Goal: Transaction & Acquisition: Purchase product/service

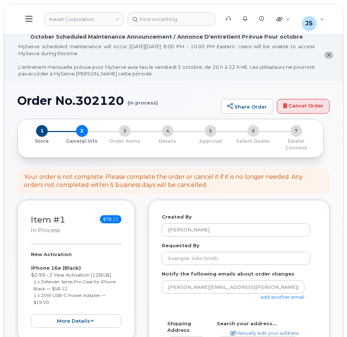
select select
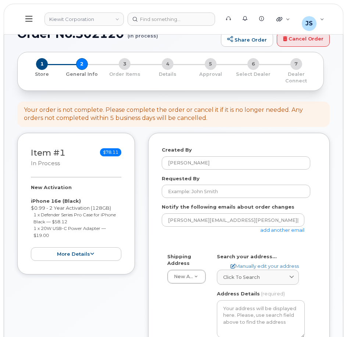
scroll to position [74, 0]
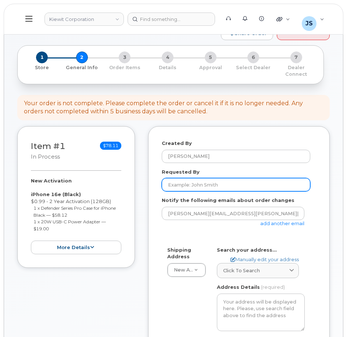
click at [186, 186] on input "Requested By" at bounding box center [236, 184] width 149 height 13
paste input "Khalil.Khair1"
type input "Khalil.Khair1"
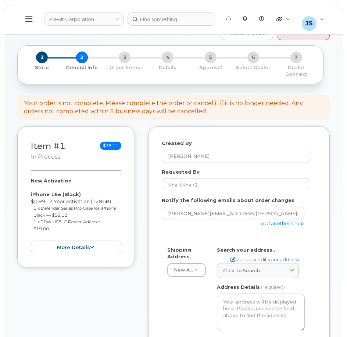
click at [290, 225] on link "add another email" at bounding box center [283, 223] width 44 height 6
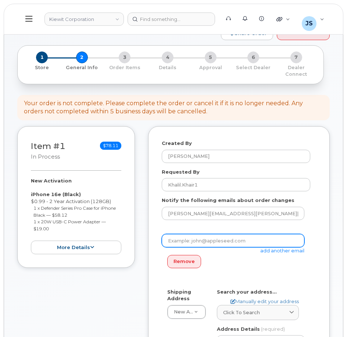
click at [222, 244] on input "email" at bounding box center [233, 240] width 143 height 13
type input "Taylor.blagdon@kiewit.com"
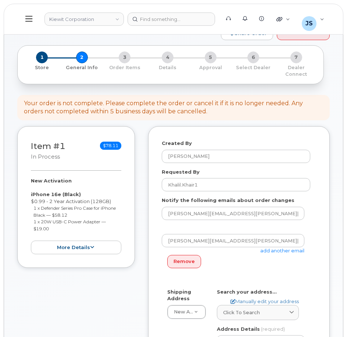
click at [254, 142] on div "Created By Jessica Safarik" at bounding box center [239, 151] width 155 height 23
click at [285, 251] on link "add another email" at bounding box center [283, 251] width 44 height 6
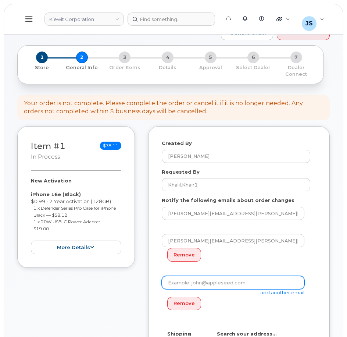
click at [240, 285] on input "email" at bounding box center [233, 282] width 143 height 13
paste input "Khalil.Khair1"
type input "Khalil.Khair1@kiewit.com"
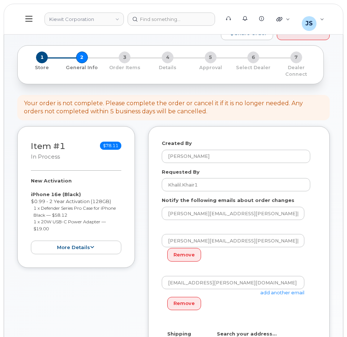
click at [122, 300] on div "Item #1 in process $78.11 New Activation iPhone 16e (Black) $0.99 - 2 Year Acti…" at bounding box center [76, 338] width 118 height 424
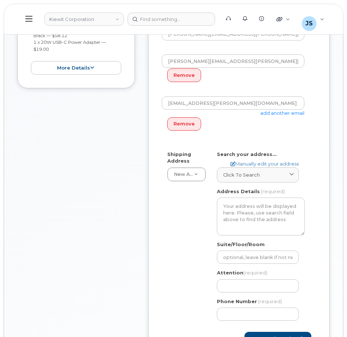
scroll to position [294, 0]
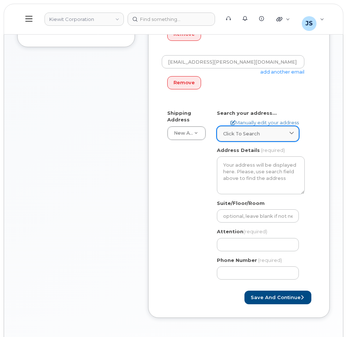
click at [251, 135] on span "Click to search" at bounding box center [241, 133] width 37 height 7
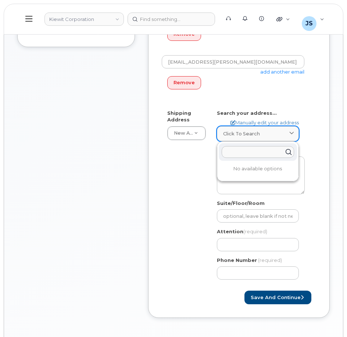
paste input "076 TX-12, Vidor, TX 77662"
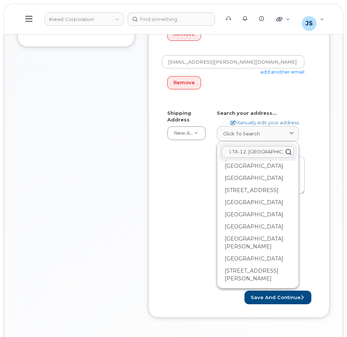
scroll to position [405, 0]
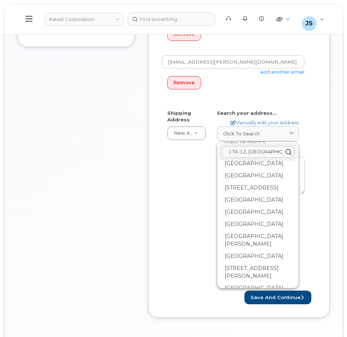
type input "076 TX-12, Vidor, TX 77662"
click at [174, 192] on div "Shipping Address New Address New Address AB Search your address... Manually edi…" at bounding box center [236, 198] width 149 height 176
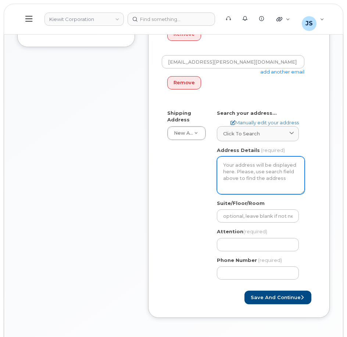
click at [237, 171] on textarea "Address Details" at bounding box center [261, 175] width 88 height 38
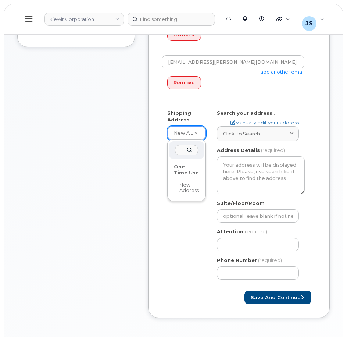
click at [194, 168] on div "One Time Use" at bounding box center [186, 169] width 31 height 17
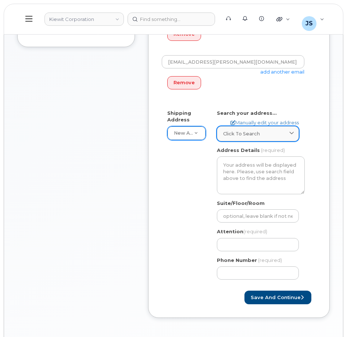
click at [237, 135] on span "Click to search" at bounding box center [241, 133] width 37 height 7
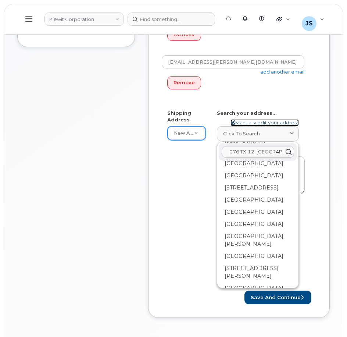
click at [264, 121] on link "Manually edit your address" at bounding box center [265, 122] width 68 height 7
select select
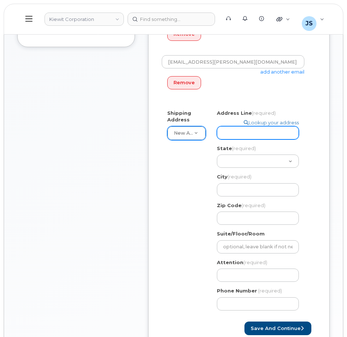
click at [230, 139] on input "Address Line (required)" at bounding box center [258, 132] width 82 height 13
paste input "076 TX-12, Vidor, TX 77662"
select select
type input "076 TX-12, Vidor, TX 77662"
drag, startPoint x: 249, startPoint y: 132, endPoint x: 296, endPoint y: 132, distance: 47.1
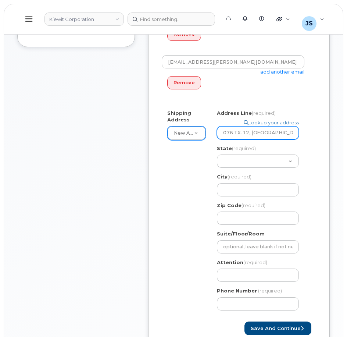
click at [296, 132] on input "076 TX-12, Vidor, TX 77662" at bounding box center [258, 132] width 82 height 13
select select
type input "076 TX-12,"
select select
type input "076 TX-12"
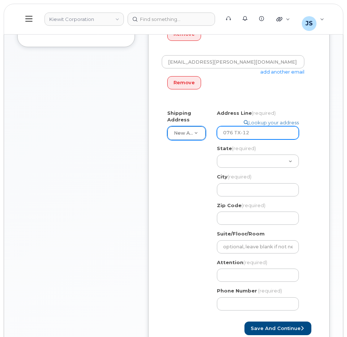
click at [259, 132] on input "076 TX-12" at bounding box center [258, 132] width 82 height 13
click at [227, 132] on input "076 TX-12" at bounding box center [258, 132] width 82 height 13
select select
type input "6076 TX-12"
drag, startPoint x: 254, startPoint y: 133, endPoint x: 172, endPoint y: 130, distance: 82.1
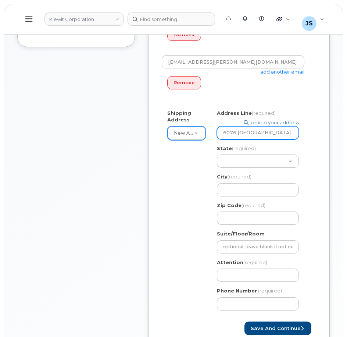
click at [172, 130] on div "Shipping Address New Address New Address Search your address... Manually edit y…" at bounding box center [236, 213] width 149 height 207
select select
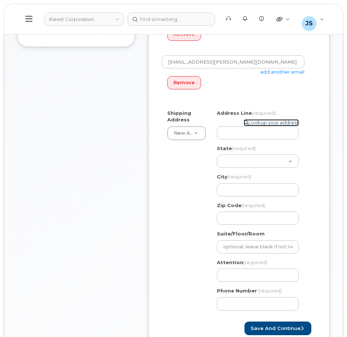
click at [265, 123] on link "Lookup your address" at bounding box center [271, 122] width 55 height 7
select select
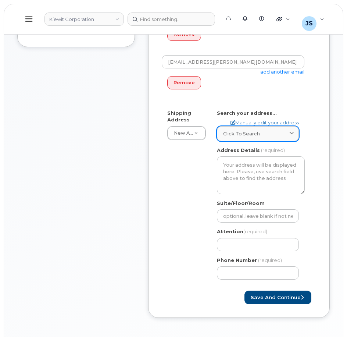
click at [255, 132] on span "Click to search" at bounding box center [241, 133] width 37 height 7
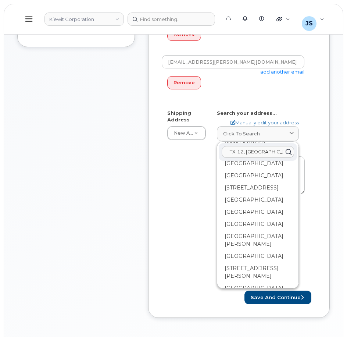
click at [279, 149] on input "076 TX-12, Vidor, TX 77662" at bounding box center [258, 152] width 72 height 12
drag, startPoint x: 280, startPoint y: 149, endPoint x: 131, endPoint y: 148, distance: 148.7
click at [133, 148] on div "Item #1 in process $78.11 New Activation iPhone 16e (Black) $0.99 - 2 Year Acti…" at bounding box center [173, 117] width 313 height 424
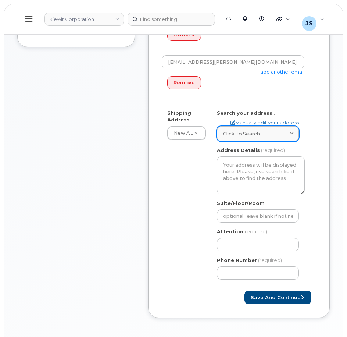
click at [265, 132] on div "Click to search" at bounding box center [258, 133] width 70 height 7
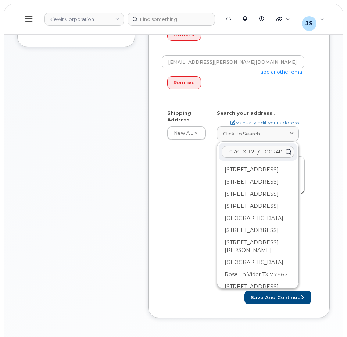
click at [229, 152] on input "076 TX-12, Vidor, TX 77662" at bounding box center [258, 152] width 72 height 12
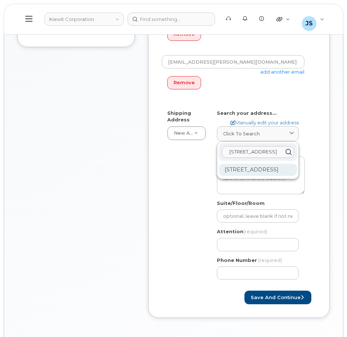
type input "6076 TX-12, Vidor, TX 77662"
drag, startPoint x: 255, startPoint y: 170, endPoint x: 227, endPoint y: 181, distance: 29.9
click at [244, 176] on div "6076 Highway 12 Vidor TX 77662-8426" at bounding box center [258, 170] width 78 height 12
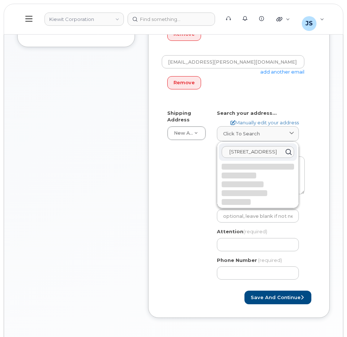
select select
type textarea "6076 Highway 12 VIDOR TX 77662-8426 UNITED STATES"
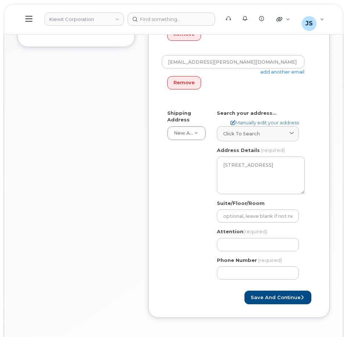
click at [164, 180] on div "Shipping Address New Address New Address TX Vidor Search your address... Manual…" at bounding box center [236, 198] width 149 height 176
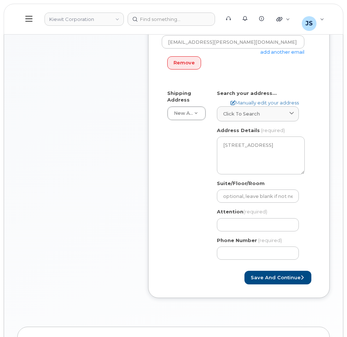
scroll to position [331, 0]
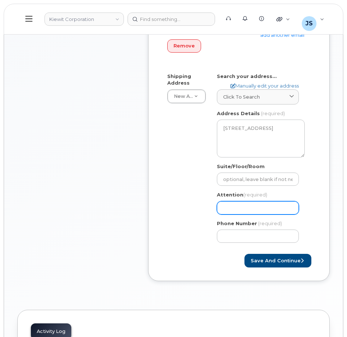
click at [261, 207] on input "Attention (required)" at bounding box center [258, 207] width 82 height 13
paste input "Khalil.Khair1"
select select
type input "Khalil.Khair1"
click at [260, 207] on input "Khalil.Khair1" at bounding box center [258, 207] width 82 height 13
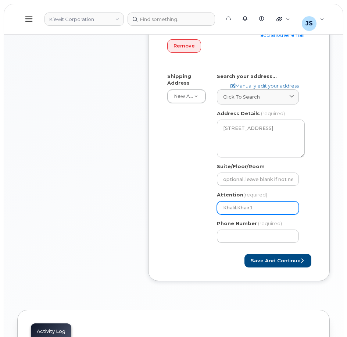
select select
type input "Khalil.Khair"
select select
type input "Khalil.Khair a"
select select
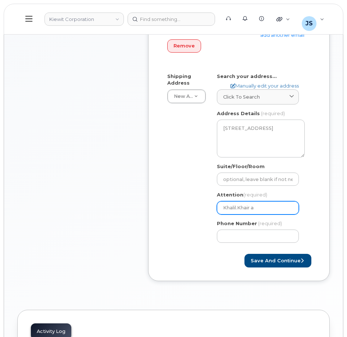
type input "Khalil.Khair an"
select select
type input "Khalil.Khair and"
click at [273, 207] on input "Khalil.Khair and" at bounding box center [258, 207] width 82 height 13
paste input "Tayvion.Oconnor"
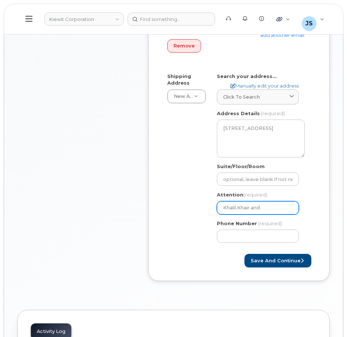
select select
type input "Khalil.Khair and Tayvion.Oconnor"
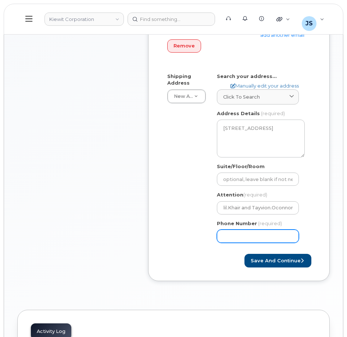
scroll to position [0, 0]
click at [268, 240] on input "Phone Number" at bounding box center [258, 236] width 82 height 13
type input "877772770"
select select
type input "8777727707"
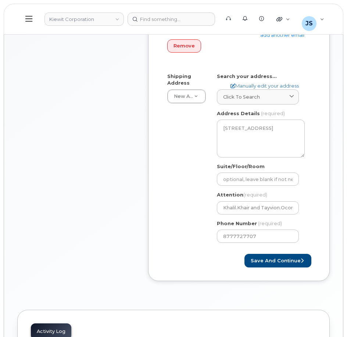
drag, startPoint x: 83, startPoint y: 155, endPoint x: 77, endPoint y: 153, distance: 6.1
click at [79, 155] on div "Item #1 in process $78.11 New Activation iPhone 16e (Black) $0.99 - 2 Year Acti…" at bounding box center [76, 81] width 118 height 424
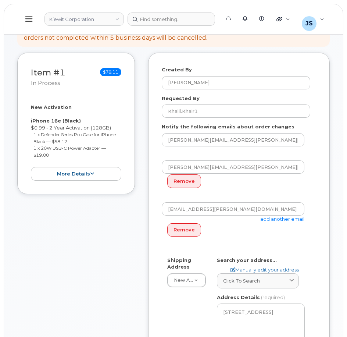
scroll to position [368, 0]
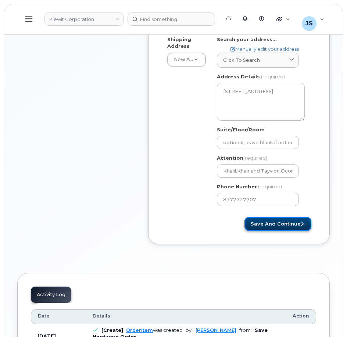
click at [283, 227] on button "Save and Continue" at bounding box center [278, 224] width 67 height 14
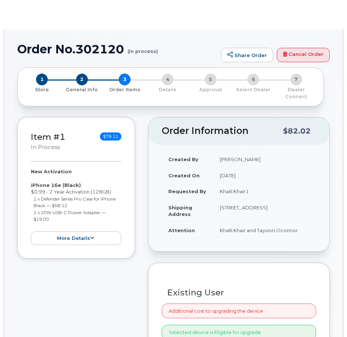
radio input "true"
select select
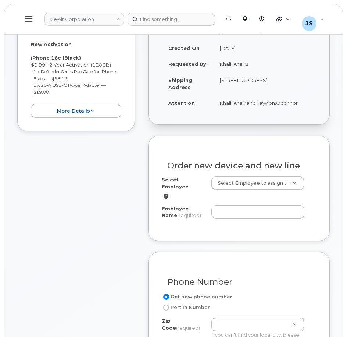
scroll to position [221, 0]
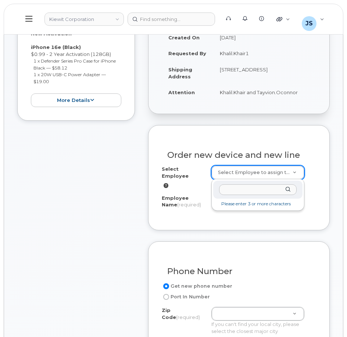
click at [244, 193] on input "text" at bounding box center [258, 189] width 78 height 11
type input "Tayvion.Oconnor"
drag, startPoint x: 265, startPoint y: 189, endPoint x: 178, endPoint y: 182, distance: 87.5
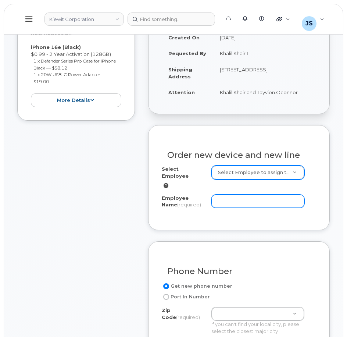
click at [225, 195] on input "Employee Name (required)" at bounding box center [258, 201] width 93 height 13
paste input "Tayvion.Oconnor"
type input "Tayvion.Oconnor"
click at [97, 189] on div "Item #1 in process $78.11 New Activation iPhone 16e (Black) $0.99 - 2 Year Acti…" at bounding box center [76, 341] width 118 height 725
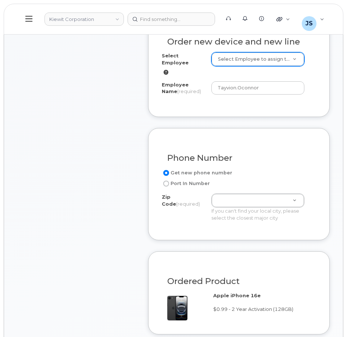
scroll to position [405, 0]
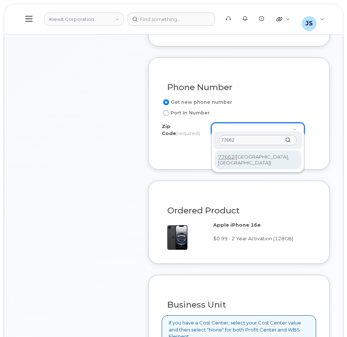
type input "77662"
type input "77662 (Vidor, TX)"
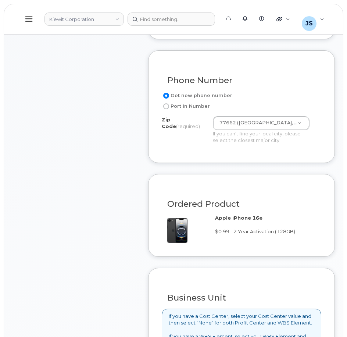
click at [89, 147] on div "Item #1 in process $78.11 New Activation iPhone 16e (Black) $0.99 - 2 Year Acti…" at bounding box center [76, 150] width 118 height 711
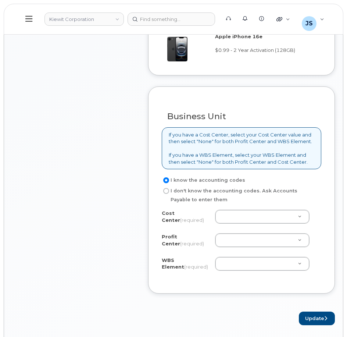
scroll to position [626, 0]
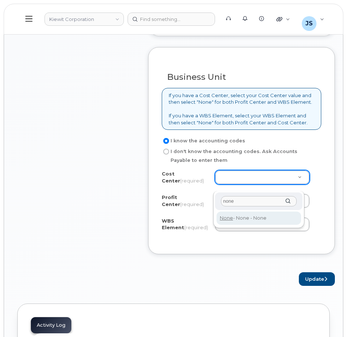
type input "none"
click at [240, 228] on div "none None - None - None" at bounding box center [258, 209] width 91 height 37
type input "None"
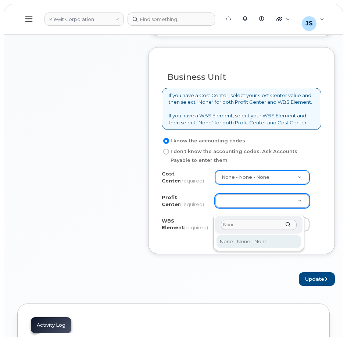
type input "None"
select select "None"
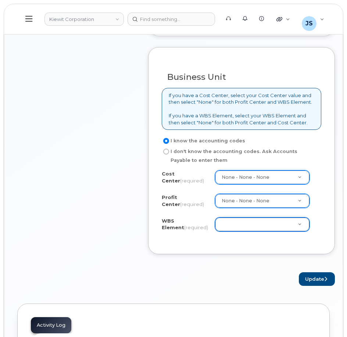
paste input "105186.2491"
type input "105186.2491"
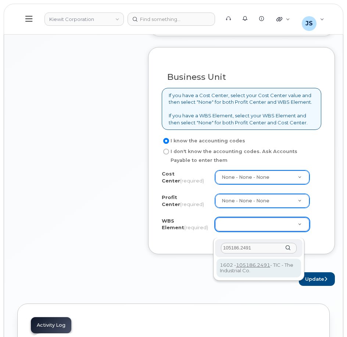
type input "105186.2491"
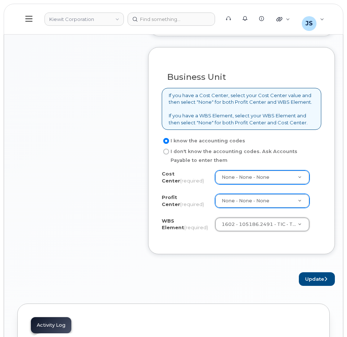
click at [149, 259] on form "Existing User Additional cost to upgrading the device Selected device is Eligib…" at bounding box center [241, 3] width 187 height 566
click at [309, 285] on button "Update" at bounding box center [317, 279] width 36 height 14
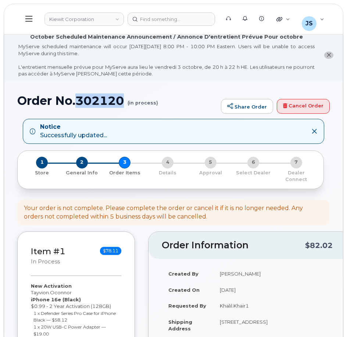
drag, startPoint x: 125, startPoint y: 102, endPoint x: 79, endPoint y: 101, distance: 45.6
click at [79, 101] on h1 "Order No.302120 (in process)" at bounding box center [117, 100] width 200 height 13
copy h1 "302120"
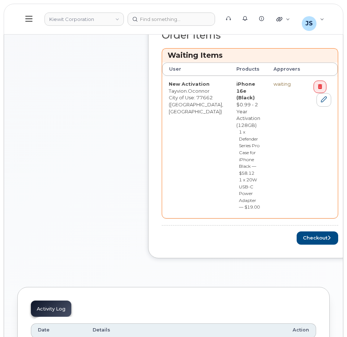
scroll to position [368, 0]
click at [298, 234] on button "Checkout" at bounding box center [318, 238] width 42 height 14
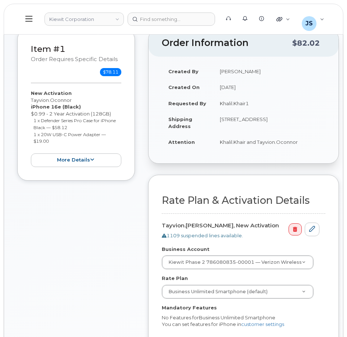
scroll to position [221, 0]
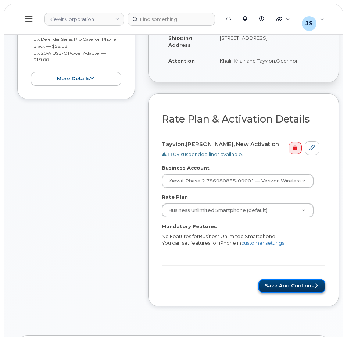
click at [304, 282] on button "Save and Continue" at bounding box center [292, 286] width 67 height 14
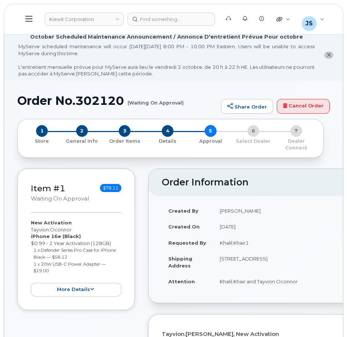
scroll to position [184, 0]
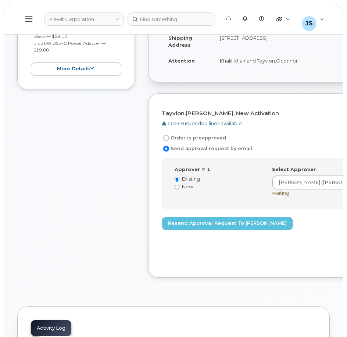
scroll to position [405, 0]
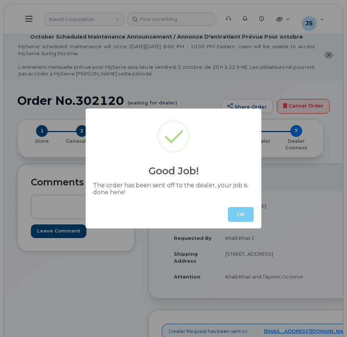
click at [246, 210] on button "OK" at bounding box center [241, 214] width 26 height 15
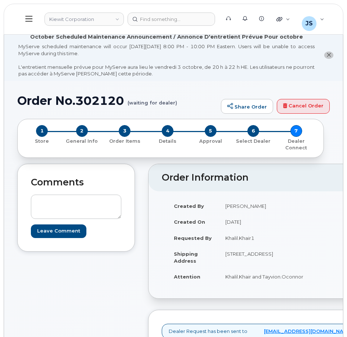
click at [27, 20] on icon at bounding box center [28, 19] width 7 height 8
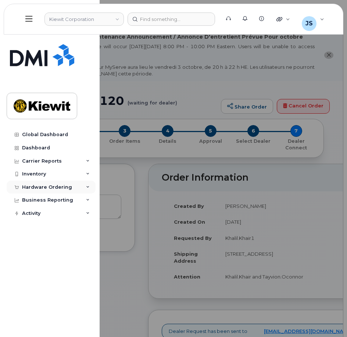
click at [36, 185] on div "Hardware Ordering" at bounding box center [47, 187] width 50 height 6
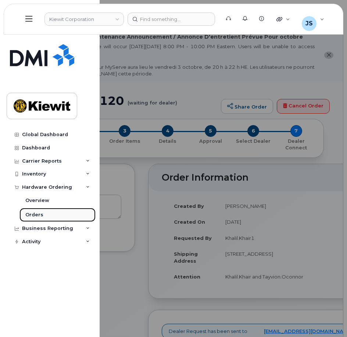
click at [37, 212] on div "Orders" at bounding box center [34, 215] width 18 height 7
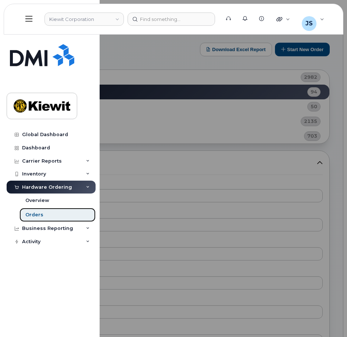
click at [45, 216] on link "Orders" at bounding box center [58, 215] width 76 height 14
click at [40, 213] on div "Orders" at bounding box center [34, 215] width 18 height 7
click at [199, 136] on div at bounding box center [173, 168] width 347 height 337
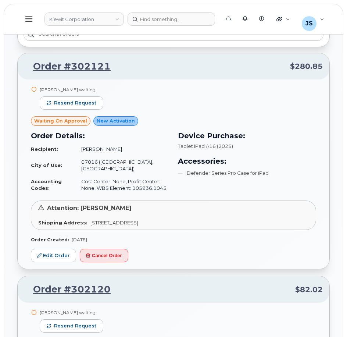
scroll to position [552, 0]
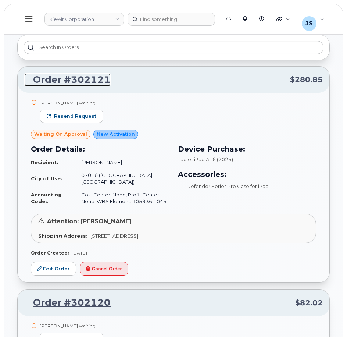
click at [106, 78] on link "Order #302121" at bounding box center [67, 79] width 86 height 13
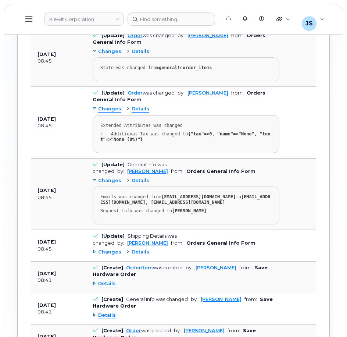
scroll to position [1039, 0]
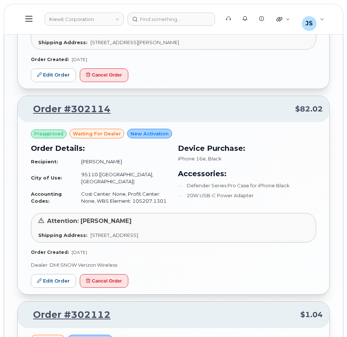
scroll to position [1354, 0]
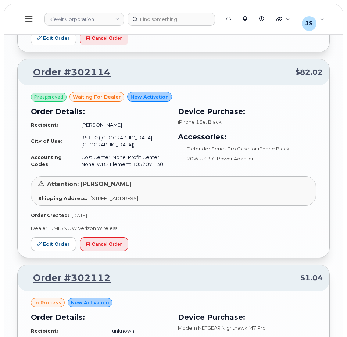
click at [201, 66] on p "Order #302114 $82.02" at bounding box center [173, 72] width 299 height 13
click at [92, 66] on link "Order #302114" at bounding box center [67, 72] width 86 height 13
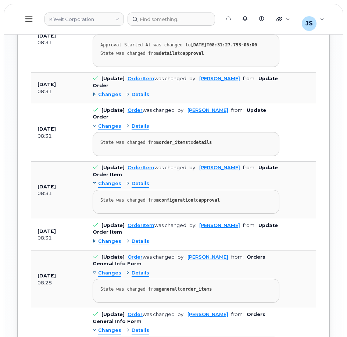
scroll to position [1156, 0]
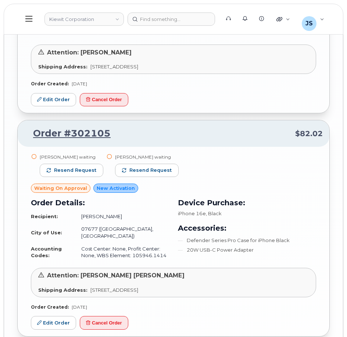
scroll to position [1729, 0]
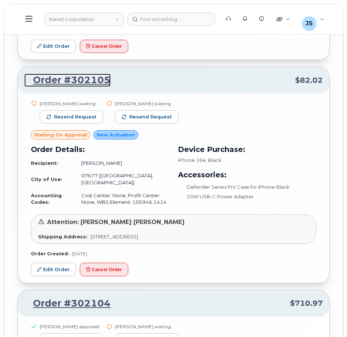
click at [99, 74] on link "Order #302105" at bounding box center [67, 80] width 86 height 13
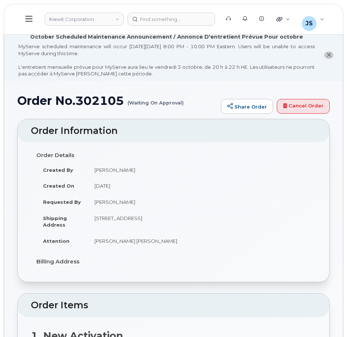
click at [32, 16] on icon at bounding box center [28, 19] width 7 height 6
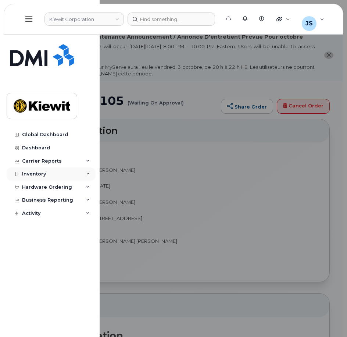
click at [50, 170] on div "Inventory" at bounding box center [51, 173] width 89 height 13
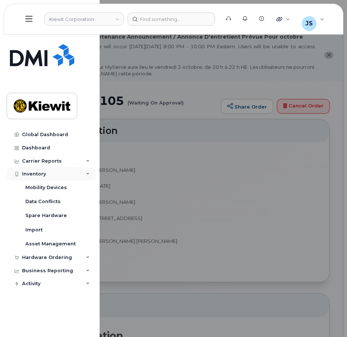
click at [48, 172] on div "Inventory" at bounding box center [51, 173] width 89 height 13
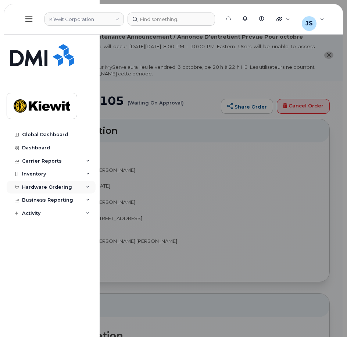
click at [42, 186] on div "Hardware Ordering" at bounding box center [47, 187] width 50 height 6
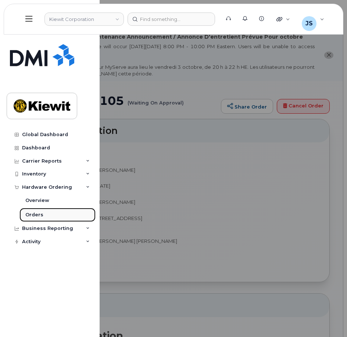
click at [34, 213] on div "Orders" at bounding box center [34, 215] width 18 height 7
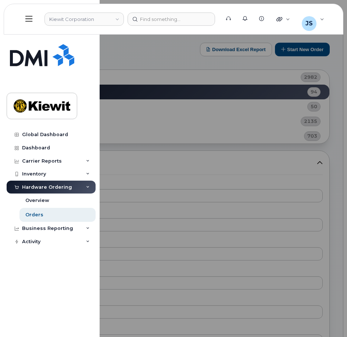
click at [130, 62] on div at bounding box center [173, 168] width 347 height 337
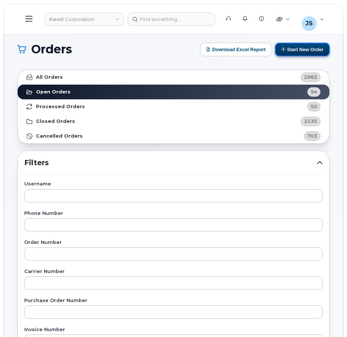
click at [295, 50] on button "Start New Order" at bounding box center [302, 50] width 55 height 14
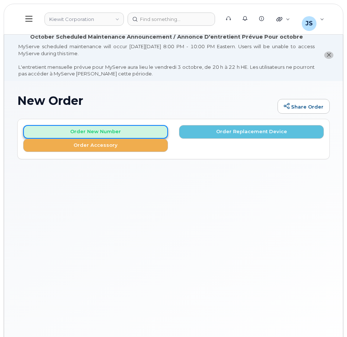
click at [93, 130] on button "Order New Number" at bounding box center [95, 132] width 145 height 14
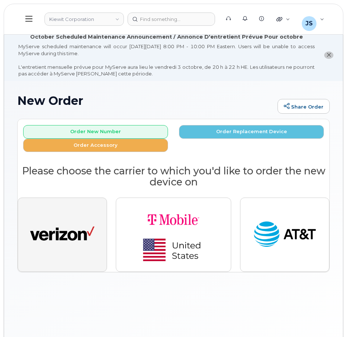
click at [47, 247] on img "button" at bounding box center [62, 234] width 64 height 33
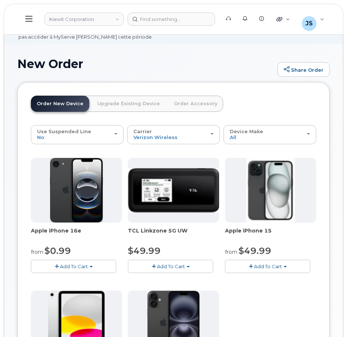
scroll to position [110, 0]
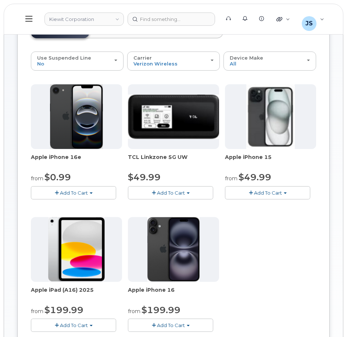
click at [72, 193] on span "Add To Cart" at bounding box center [74, 193] width 28 height 6
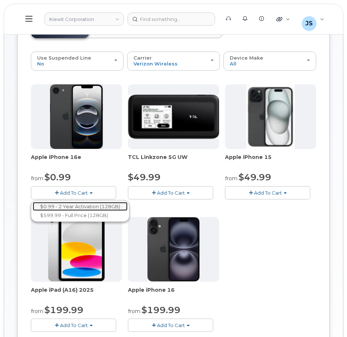
click at [79, 206] on link "$0.99 - 2 Year Activation (128GB)" at bounding box center [80, 206] width 95 height 9
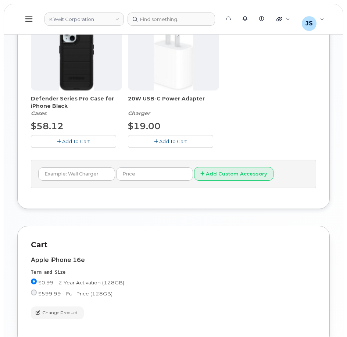
scroll to position [410, 0]
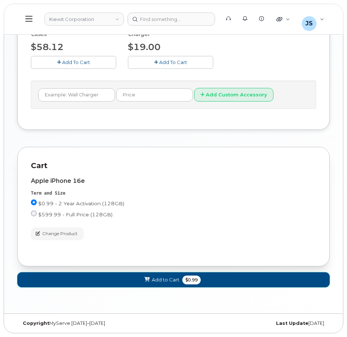
click at [227, 282] on button "Add to Cart $0.99" at bounding box center [173, 279] width 313 height 15
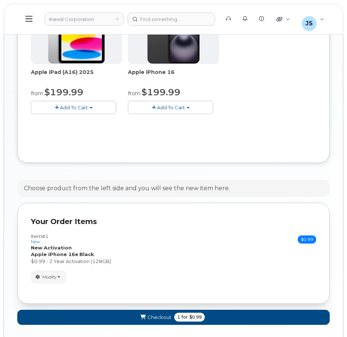
scroll to position [359, 0]
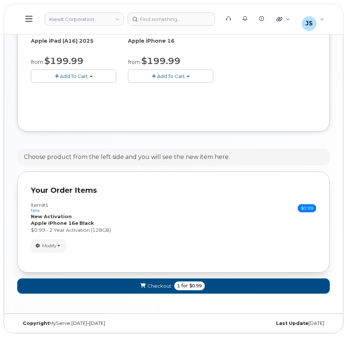
click at [142, 289] on span "submit" at bounding box center [142, 286] width 7 height 7
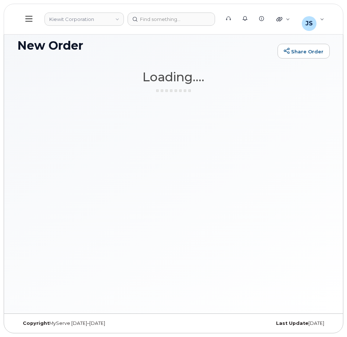
scroll to position [55, 0]
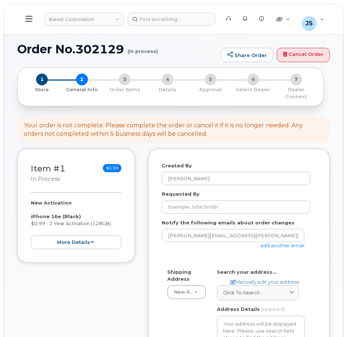
select select
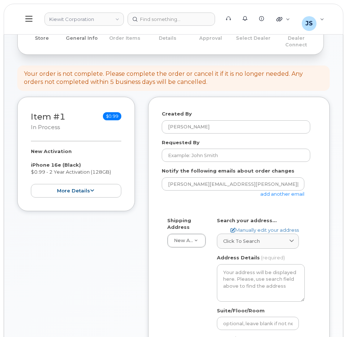
scroll to position [110, 0]
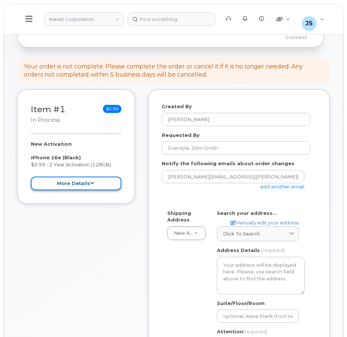
click at [72, 183] on button "more details" at bounding box center [76, 184] width 91 height 14
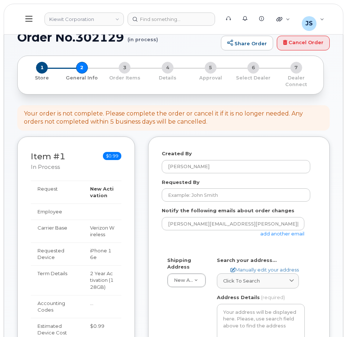
scroll to position [0, 0]
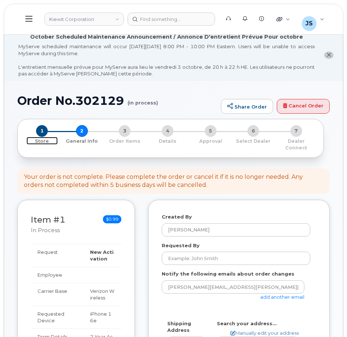
click at [43, 142] on p "Store" at bounding box center [41, 141] width 31 height 7
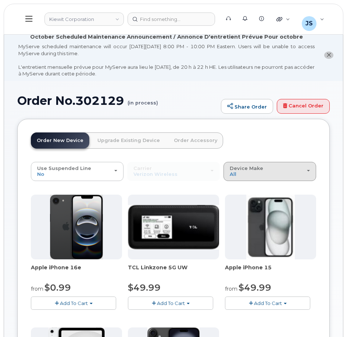
click at [243, 167] on span "Device Make" at bounding box center [246, 168] width 33 height 6
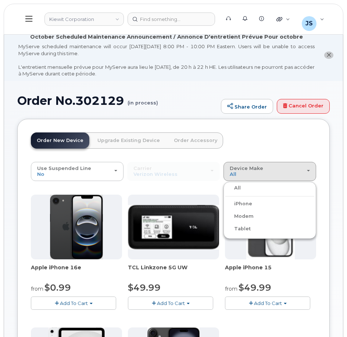
click at [241, 146] on header "Order New Device Upgrade Existing Device Order Accessory Order new device and n…" at bounding box center [174, 146] width 286 height 29
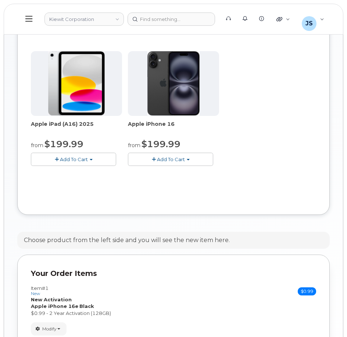
scroll to position [359, 0]
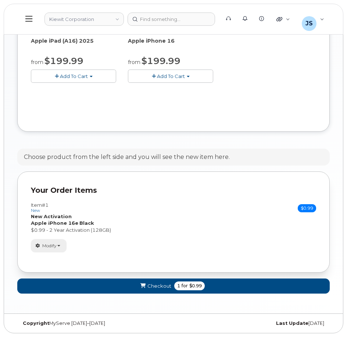
click at [61, 245] on button "Modify" at bounding box center [49, 245] width 36 height 13
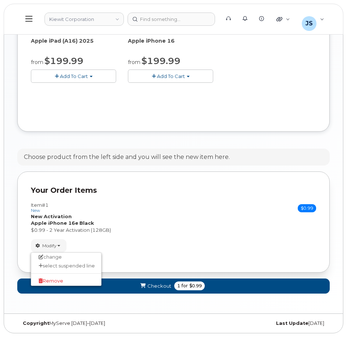
click at [148, 188] on p "Your Order Items" at bounding box center [174, 190] width 286 height 11
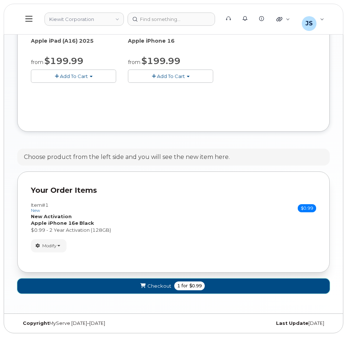
click at [164, 283] on span "Checkout" at bounding box center [160, 286] width 24 height 7
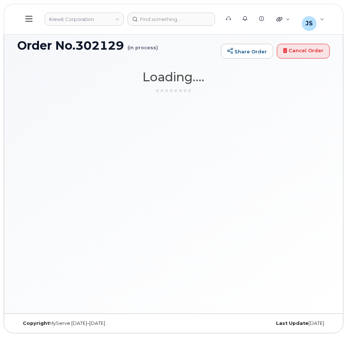
scroll to position [55, 0]
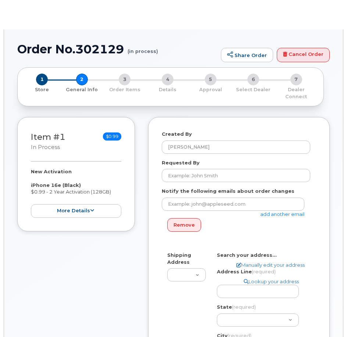
select select
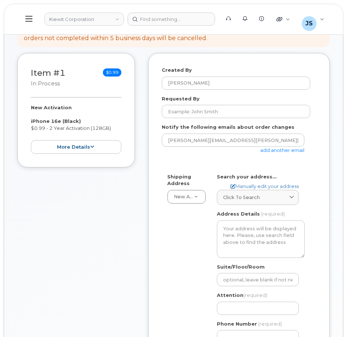
scroll to position [147, 0]
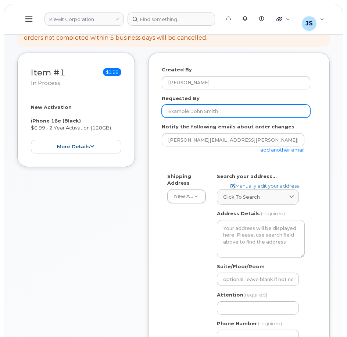
click at [190, 111] on input "Requested By" at bounding box center [236, 110] width 149 height 13
click at [187, 110] on input "Requested By" at bounding box center [236, 110] width 149 height 13
paste input "[PERSON_NAME].[PERSON_NAME]"
type input "[PERSON_NAME].[PERSON_NAME]"
click at [277, 151] on link "add another email" at bounding box center [283, 150] width 44 height 6
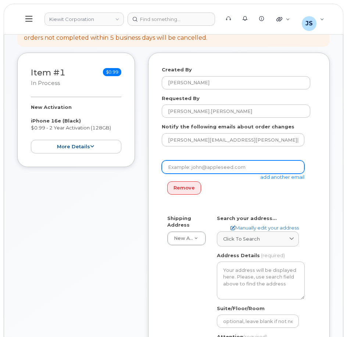
click at [257, 166] on input "email" at bounding box center [233, 166] width 143 height 13
paste input "[PERSON_NAME].[PERSON_NAME]"
type input "[PERSON_NAME][EMAIL_ADDRESS][PERSON_NAME][PERSON_NAME][DOMAIN_NAME]"
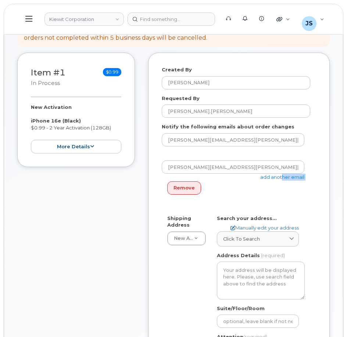
click at [279, 181] on div "[PERSON_NAME][EMAIL_ADDRESS][PERSON_NAME][PERSON_NAME][DOMAIN_NAME] add another…" at bounding box center [236, 184] width 149 height 49
click at [276, 176] on link "add another email" at bounding box center [283, 177] width 44 height 6
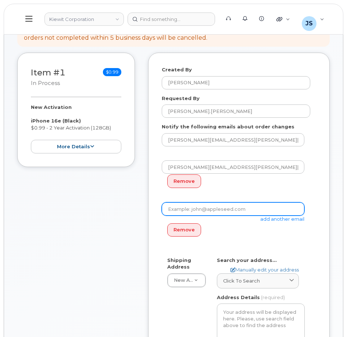
click at [244, 211] on input "email" at bounding box center [233, 208] width 143 height 13
type input "[PERSON_NAME][EMAIL_ADDRESS][PERSON_NAME][DOMAIN_NAME]"
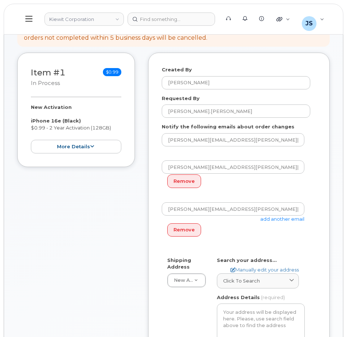
click at [104, 226] on div "Item #1 in process $0.99 New Activation iPhone 16e (Black) $0.99 - 2 Year Activ…" at bounding box center [76, 265] width 118 height 424
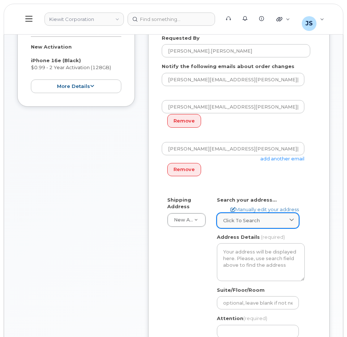
scroll to position [221, 0]
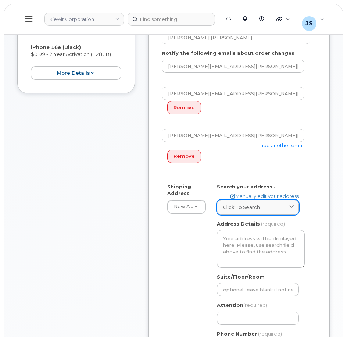
click at [248, 200] on link "Click to search" at bounding box center [258, 207] width 82 height 15
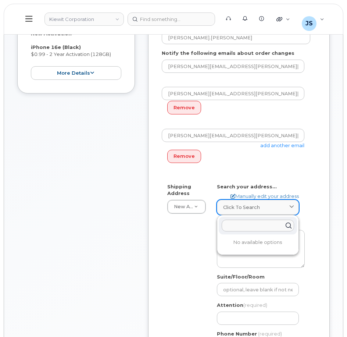
paste input "[STREET_ADDRESS]"
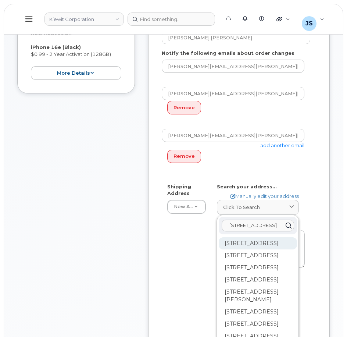
type input "[STREET_ADDRESS]"
click at [240, 247] on div "[STREET_ADDRESS]" at bounding box center [258, 243] width 78 height 12
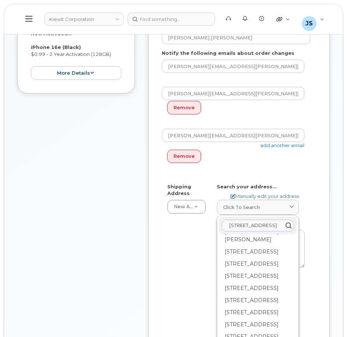
scroll to position [589, 0]
drag, startPoint x: 195, startPoint y: 250, endPoint x: 194, endPoint y: 245, distance: 5.2
click at [194, 249] on div "Shipping Address New Address New Address [STREET_ADDRESS] AB Search your addres…" at bounding box center [236, 271] width 149 height 176
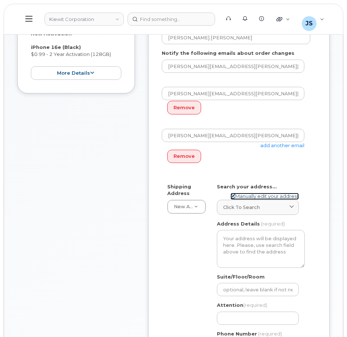
drag, startPoint x: 251, startPoint y: 196, endPoint x: 252, endPoint y: 202, distance: 5.6
click at [251, 196] on link "Manually edit your address" at bounding box center [265, 196] width 68 height 7
select select
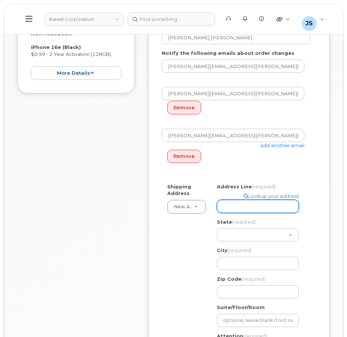
click at [234, 209] on input "Address Line (required)" at bounding box center [258, 206] width 82 height 13
paste input "[STREET_ADDRESS]"
select select
type input "[STREET_ADDRESS]"
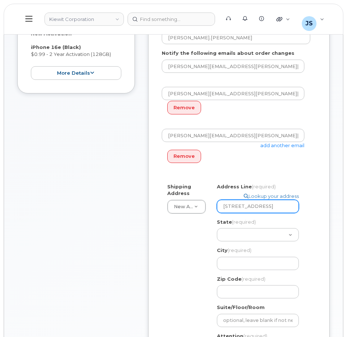
drag, startPoint x: 294, startPoint y: 205, endPoint x: 283, endPoint y: 206, distance: 11.1
click at [283, 206] on input "[STREET_ADDRESS]" at bounding box center [258, 206] width 82 height 13
select select
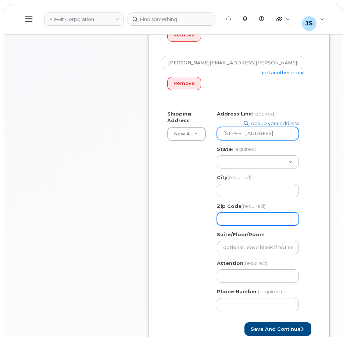
scroll to position [294, 0]
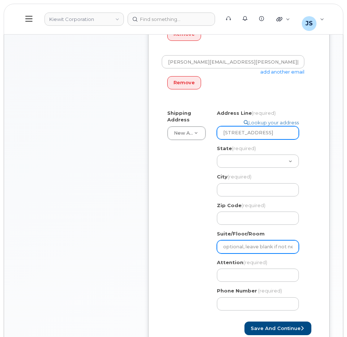
type input "[STREET_ADDRESS]"
click at [252, 244] on input "Suite/Floor/Room" at bounding box center [258, 246] width 82 height 13
paste input "[GEOGRAPHIC_DATA]"
type input "[GEOGRAPHIC_DATA]"
drag, startPoint x: 286, startPoint y: 246, endPoint x: 239, endPoint y: 243, distance: 47.6
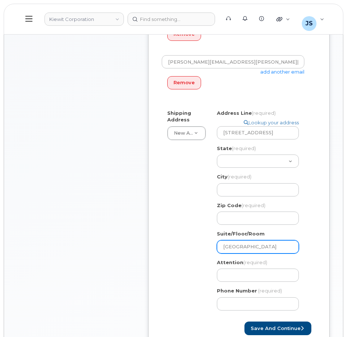
click at [239, 243] on input "[GEOGRAPHIC_DATA]" at bounding box center [258, 246] width 82 height 13
select select
type input "#100,"
select select
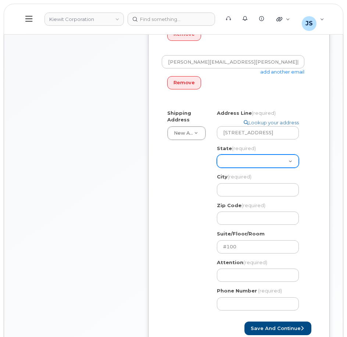
type input "#100"
click at [235, 157] on select "[US_STATE] [US_STATE] [US_STATE] [US_STATE] [US_STATE] [US_STATE] [US_STATE] [U…" at bounding box center [258, 161] width 82 height 13
select select "[GEOGRAPHIC_DATA]"
click at [217, 155] on select "[US_STATE] [US_STATE] [US_STATE] [US_STATE] [US_STATE] [US_STATE] [US_STATE] [U…" at bounding box center [258, 161] width 82 height 13
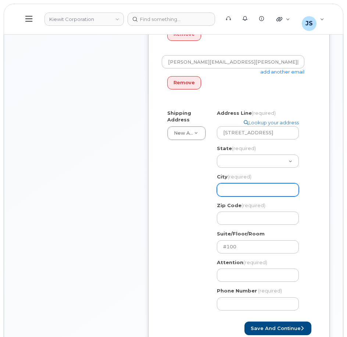
click at [237, 189] on input "City (required)" at bounding box center [258, 189] width 82 height 13
click at [263, 190] on input "City (required)" at bounding box center [258, 189] width 82 height 13
click at [273, 186] on input "City (required)" at bounding box center [258, 189] width 82 height 13
select select
type input "[GEOGRAPHIC_DATA]"
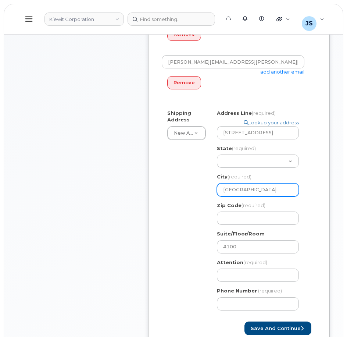
drag, startPoint x: 275, startPoint y: 190, endPoint x: 254, endPoint y: 187, distance: 21.2
click at [254, 187] on input "[GEOGRAPHIC_DATA]" at bounding box center [258, 189] width 82 height 13
select select
type input "[GEOGRAPHIC_DATA], [GEOGRAPHIC_DATA]"
select select
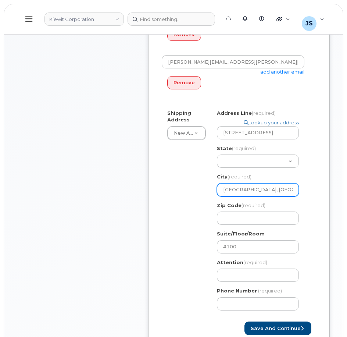
type input "[GEOGRAPHIC_DATA], T"
select select
type input "[GEOGRAPHIC_DATA],"
select select
type input "[GEOGRAPHIC_DATA]"
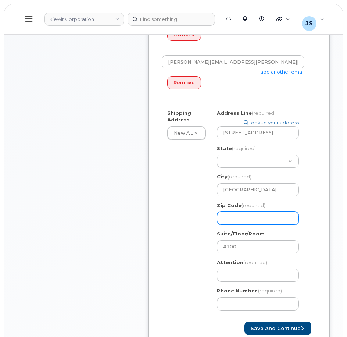
click at [255, 218] on input "Zip Code (required)" at bounding box center [258, 218] width 82 height 13
paste input "77079"
select select
type input "77079"
click at [173, 207] on div "Shipping Address New Address New Address [STREET_ADDRESS] [GEOGRAPHIC_DATA] [GE…" at bounding box center [236, 213] width 149 height 207
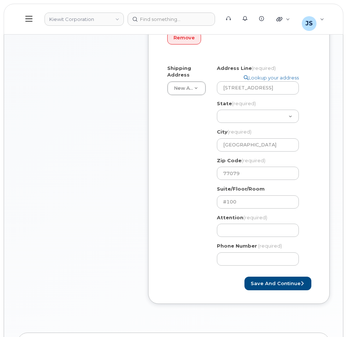
scroll to position [343, 0]
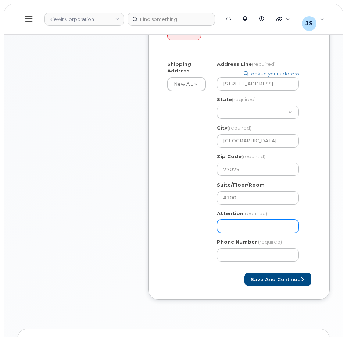
click at [259, 229] on input "Attention (required)" at bounding box center [258, 226] width 82 height 13
paste input "[PERSON_NAME].[PERSON_NAME]"
select select
type input "[PERSON_NAME].[PERSON_NAME]"
select select
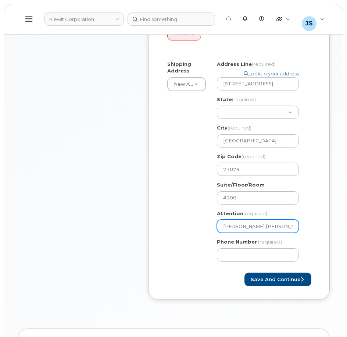
type input "[PERSON_NAME].[PERSON_NAME] an"
select select
type input "[PERSON_NAME].[PERSON_NAME] and"
select select
type input "[PERSON_NAME].[PERSON_NAME] andn"
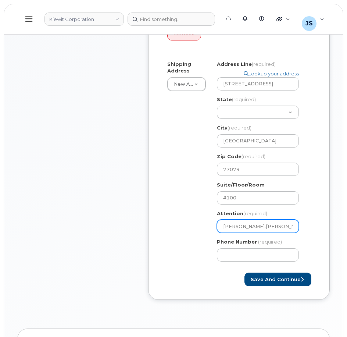
select select
type input "[PERSON_NAME].[PERSON_NAME] and"
click at [284, 228] on input "[PERSON_NAME].[PERSON_NAME] and" at bounding box center [258, 226] width 82 height 13
paste input "[PERSON_NAME]"
select select
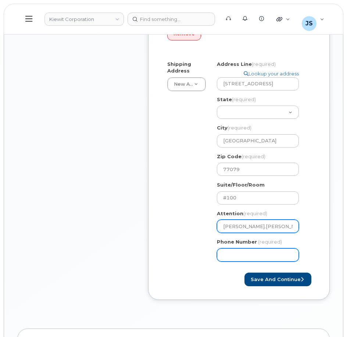
scroll to position [0, 21]
type input "[PERSON_NAME].[PERSON_NAME] and [PERSON_NAME]"
click at [254, 256] on input "Phone Number" at bounding box center [258, 254] width 82 height 13
type input "877772770"
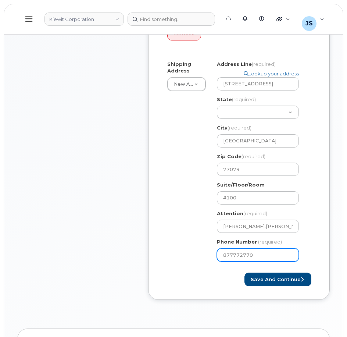
select select
type input "8777727707"
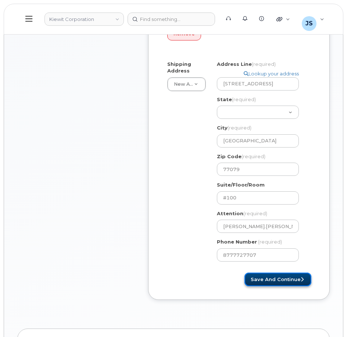
click at [274, 281] on button "Save and Continue" at bounding box center [278, 280] width 67 height 14
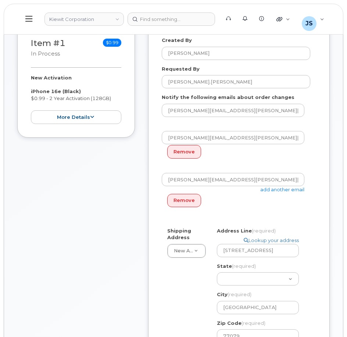
scroll to position [159, 0]
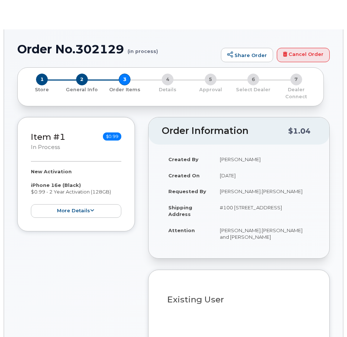
radio input "true"
select select
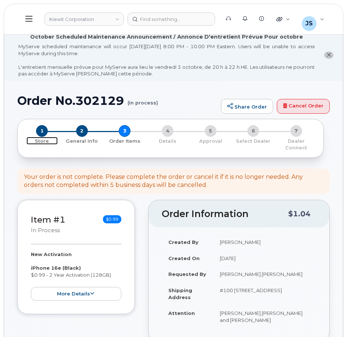
click at [42, 130] on span "1" at bounding box center [42, 131] width 12 height 12
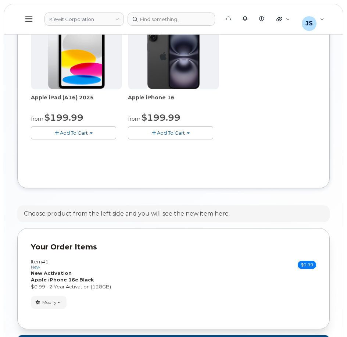
scroll to position [359, 0]
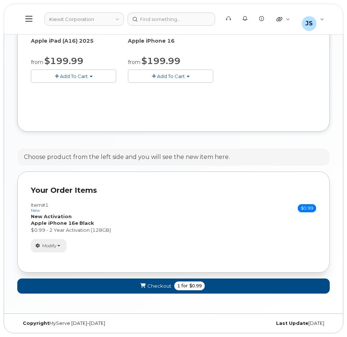
click at [58, 245] on span "button" at bounding box center [58, 245] width 3 height 1
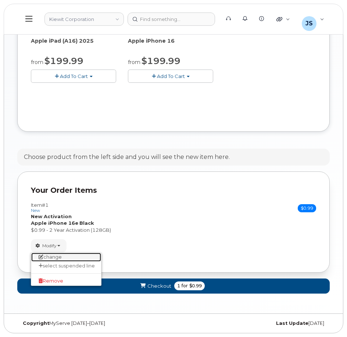
click at [58, 257] on link "change" at bounding box center [66, 257] width 70 height 9
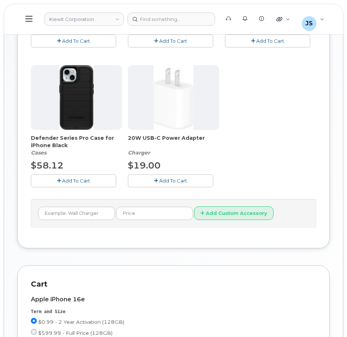
scroll to position [286, 0]
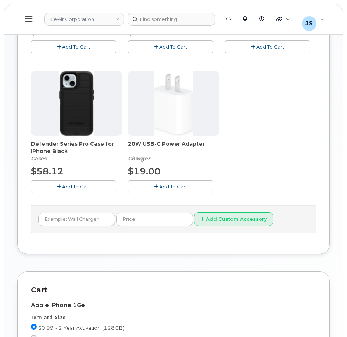
click at [64, 188] on span "Add To Cart" at bounding box center [76, 187] width 28 height 6
click at [155, 187] on icon "button" at bounding box center [156, 186] width 4 height 5
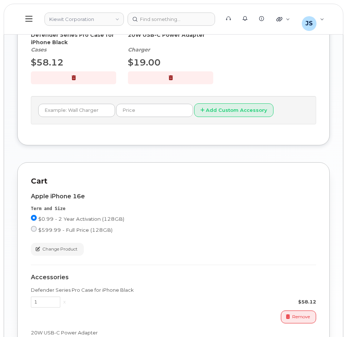
scroll to position [507, 0]
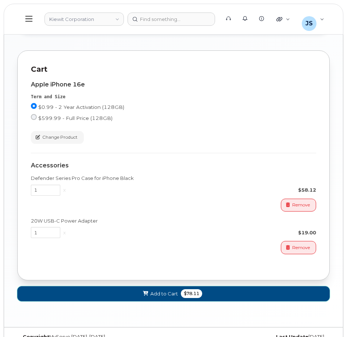
click at [221, 297] on button "Add to Cart $78.11" at bounding box center [173, 293] width 313 height 15
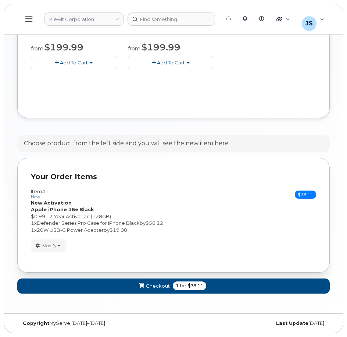
scroll to position [373, 0]
click at [194, 289] on span "$78.11" at bounding box center [195, 286] width 15 height 7
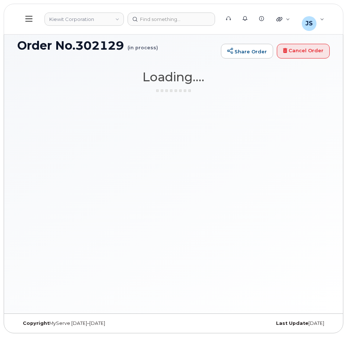
scroll to position [55, 0]
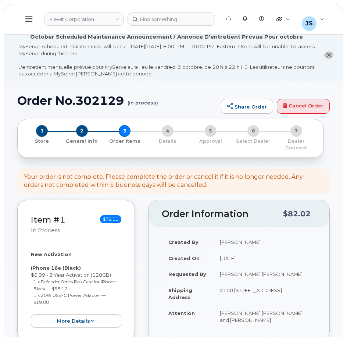
select select
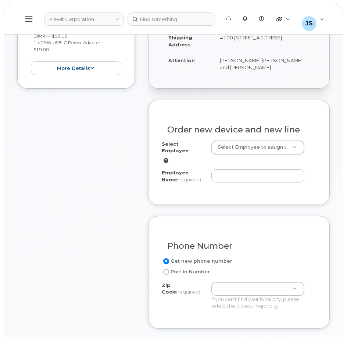
scroll to position [258, 0]
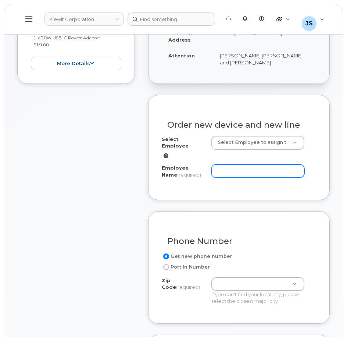
click at [241, 166] on input "Employee Name (required)" at bounding box center [258, 170] width 93 height 13
paste input "[PERSON_NAME]"
type input "[PERSON_NAME]"
click at [88, 211] on div "Item #1 in process $78.11 New Activation iPhone 16e (Black) $0.99 - 2 Year Acti…" at bounding box center [76, 308] width 118 height 732
click at [127, 255] on div "Item #1 in process $78.11 New Activation iPhone 16e (Black) $0.99 - 2 Year Acti…" at bounding box center [76, 308] width 118 height 732
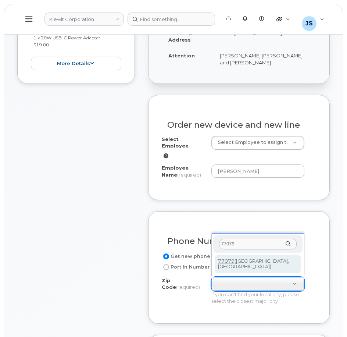
type input "77079"
type input "77079 ([GEOGRAPHIC_DATA], [GEOGRAPHIC_DATA])"
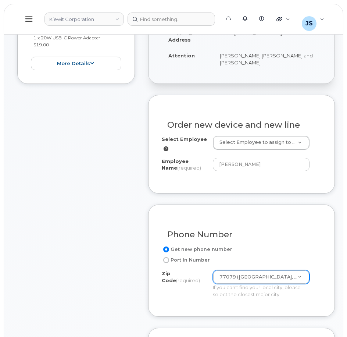
click at [98, 254] on div "Item #1 in process $78.11 New Activation iPhone 16e (Black) $0.99 - 2 Year Acti…" at bounding box center [76, 301] width 118 height 718
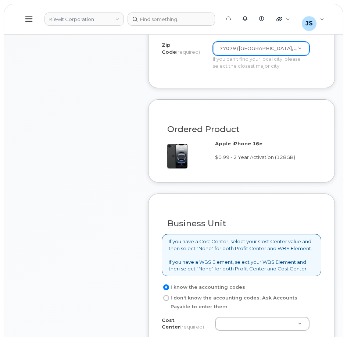
scroll to position [589, 0]
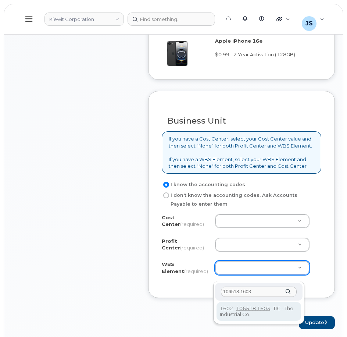
type input "106518.1603"
drag, startPoint x: 234, startPoint y: 311, endPoint x: 227, endPoint y: 307, distance: 9.1
type input "106518.1603"
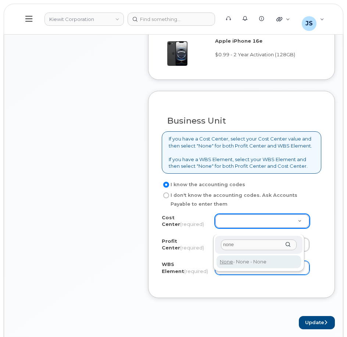
type input "none"
type input "None"
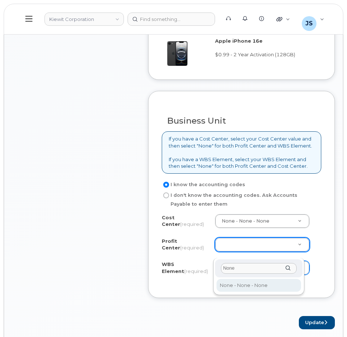
type input "None"
select select "None"
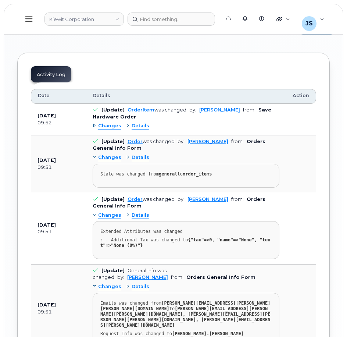
scroll to position [773, 0]
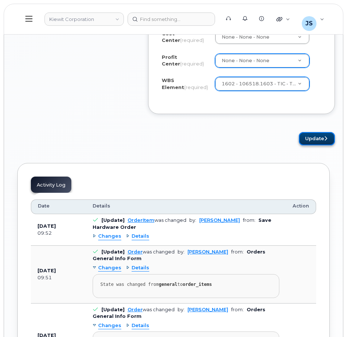
click at [305, 146] on button "Update" at bounding box center [317, 139] width 36 height 14
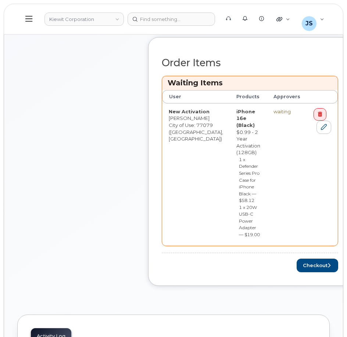
scroll to position [368, 0]
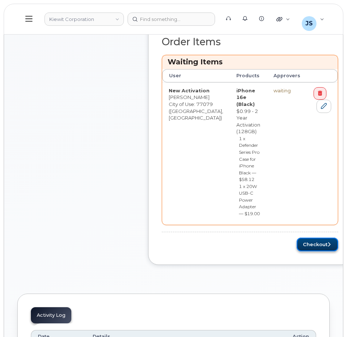
click at [297, 239] on button "Checkout" at bounding box center [318, 245] width 42 height 14
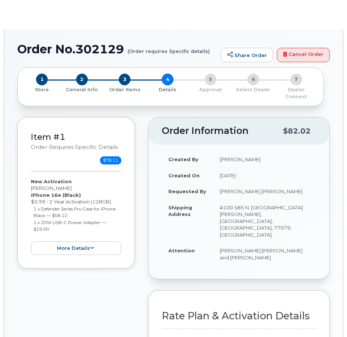
select select "Business Unlimited Smartphone"
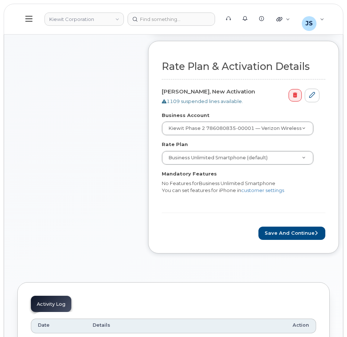
scroll to position [294, 0]
click at [269, 226] on button "Save and Continue" at bounding box center [292, 233] width 67 height 14
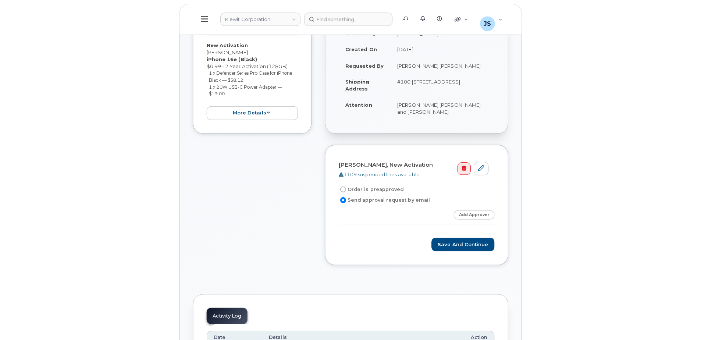
scroll to position [184, 0]
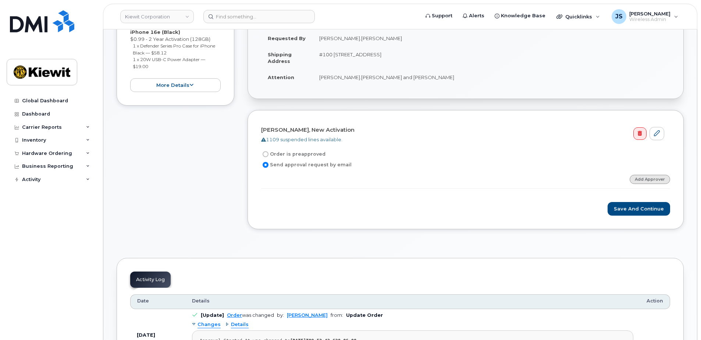
click at [347, 178] on link "Add Approver" at bounding box center [650, 179] width 40 height 9
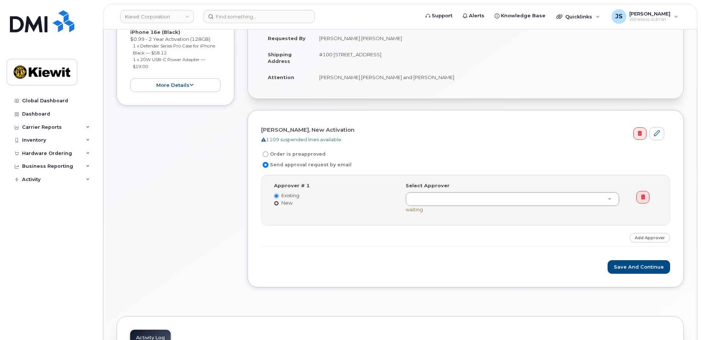
drag, startPoint x: 277, startPoint y: 202, endPoint x: 281, endPoint y: 202, distance: 4.1
click at [277, 202] on input "New" at bounding box center [276, 203] width 5 height 5
radio input "true"
click at [277, 195] on input "Existing" at bounding box center [276, 196] width 5 height 5
radio input "true"
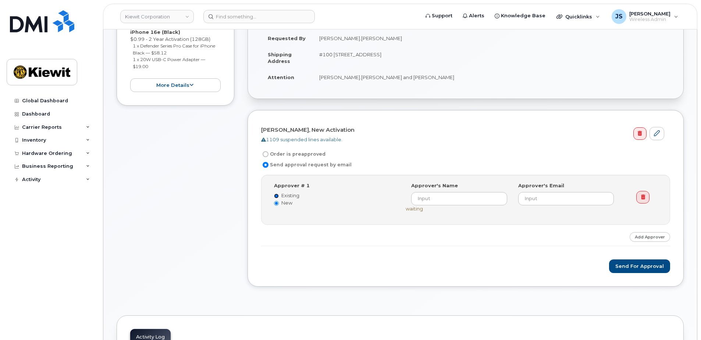
radio input "false"
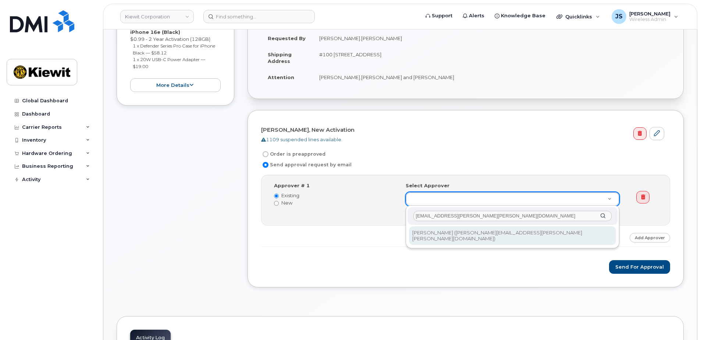
type input "[EMAIL_ADDRESS][PERSON_NAME][PERSON_NAME][DOMAIN_NAME]"
type input "2146672"
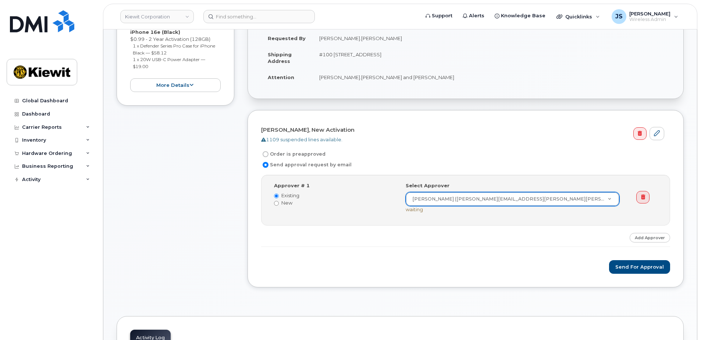
click at [347, 251] on form "[PERSON_NAME], New Activation 1109 suspended lines available. Order is preappro…" at bounding box center [465, 199] width 409 height 150
click at [347, 238] on link "Add Approver" at bounding box center [650, 237] width 40 height 9
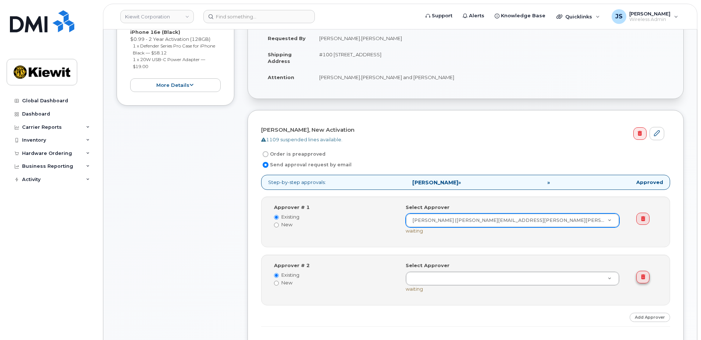
click at [347, 278] on icon at bounding box center [643, 276] width 4 height 5
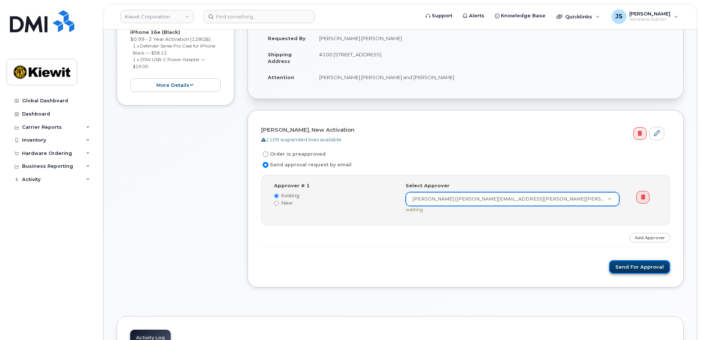
click at [347, 263] on button "Send for Approval" at bounding box center [639, 267] width 61 height 14
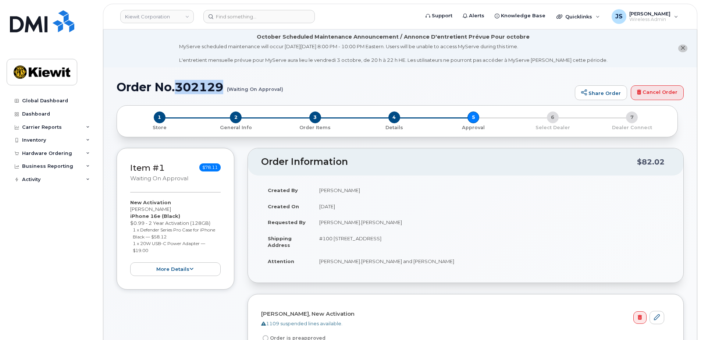
drag, startPoint x: 224, startPoint y: 87, endPoint x: 178, endPoint y: 84, distance: 46.1
click at [178, 84] on h1 "Order No.302129 (Waiting On Approval)" at bounding box center [344, 87] width 455 height 13
copy h1 "302129"
